Goal: Information Seeking & Learning: Learn about a topic

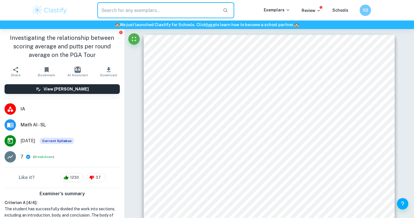
scroll to position [931, 0]
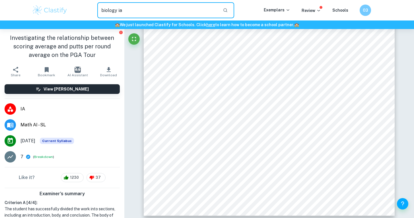
type input "biology ia"
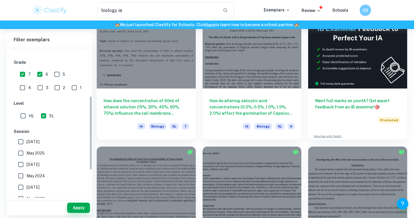
scroll to position [99, 0]
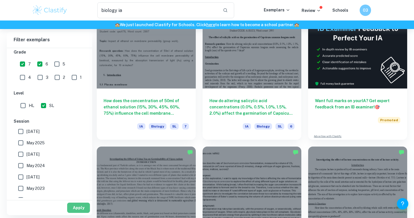
click at [75, 208] on button "Apply" at bounding box center [78, 208] width 23 height 10
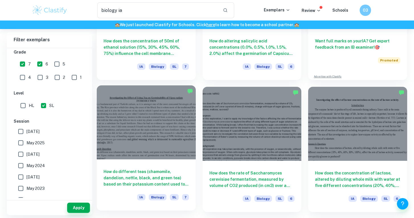
scroll to position [101, 0]
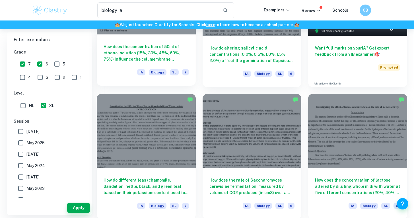
click at [121, 62] on div "How does the concentration of 50ml of [MEDICAL_DATA] (15%, 30%, 45%, 60%, 75%) …" at bounding box center [146, 59] width 99 height 51
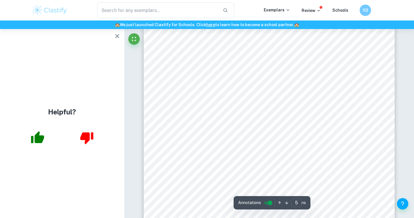
scroll to position [1570, 0]
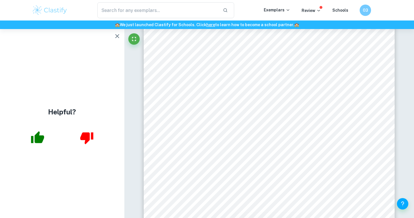
click at [115, 34] on icon "button" at bounding box center [117, 36] width 7 height 7
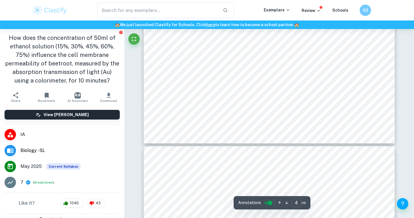
scroll to position [1322, 0]
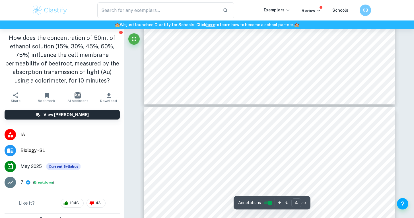
type input "5"
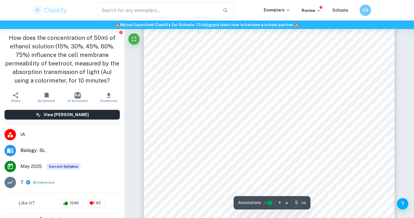
scroll to position [1511, 0]
